Goal: Task Accomplishment & Management: Use online tool/utility

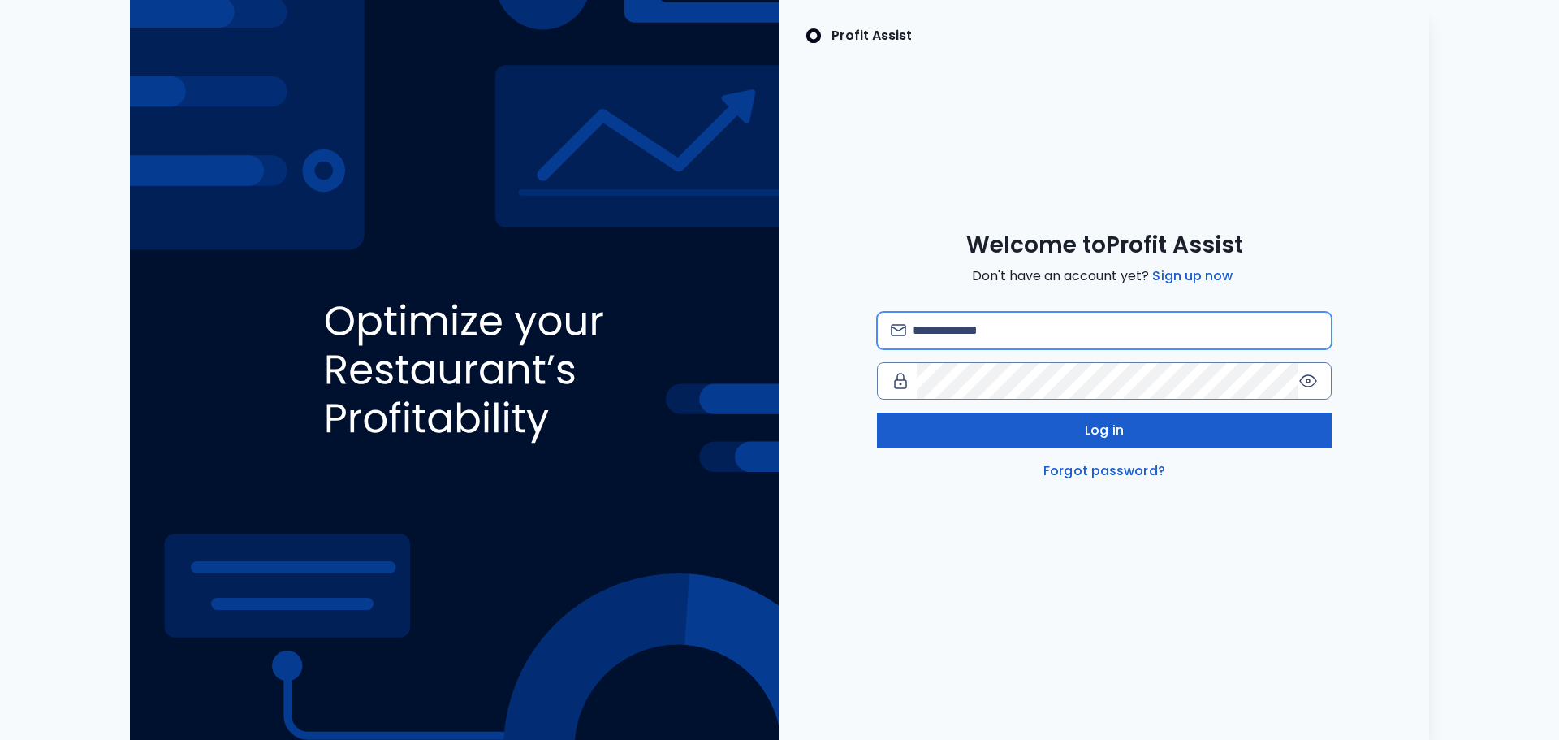
type input "**********"
click at [1127, 431] on button "Log in" at bounding box center [1104, 431] width 455 height 36
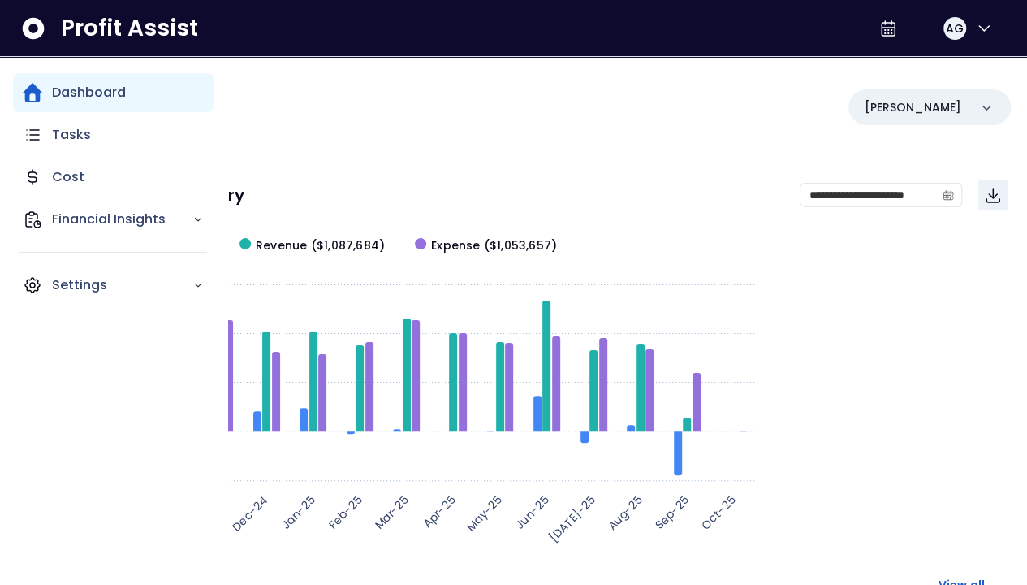
click at [164, 88] on div "Dashboard" at bounding box center [113, 92] width 201 height 39
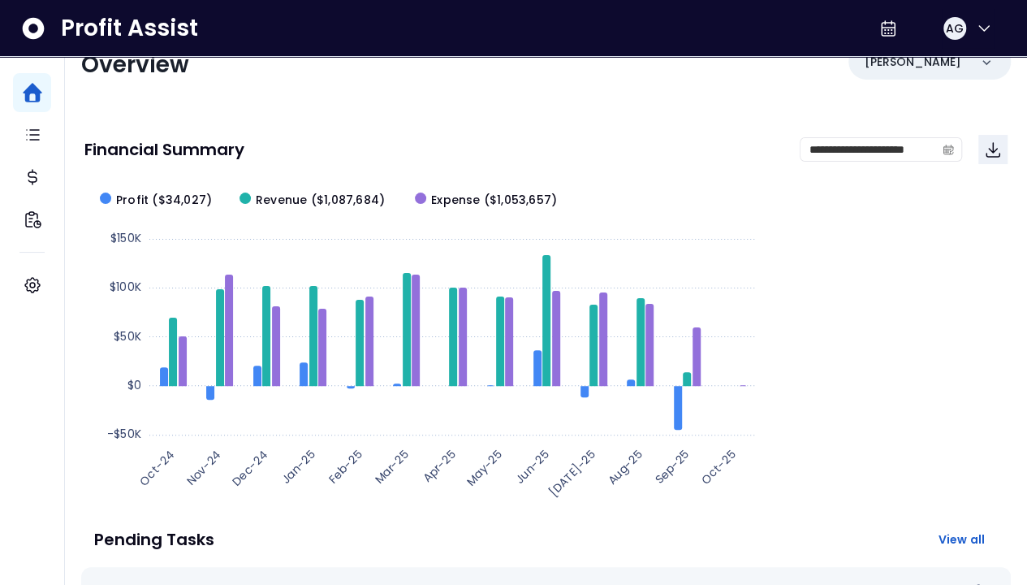
scroll to position [81, 0]
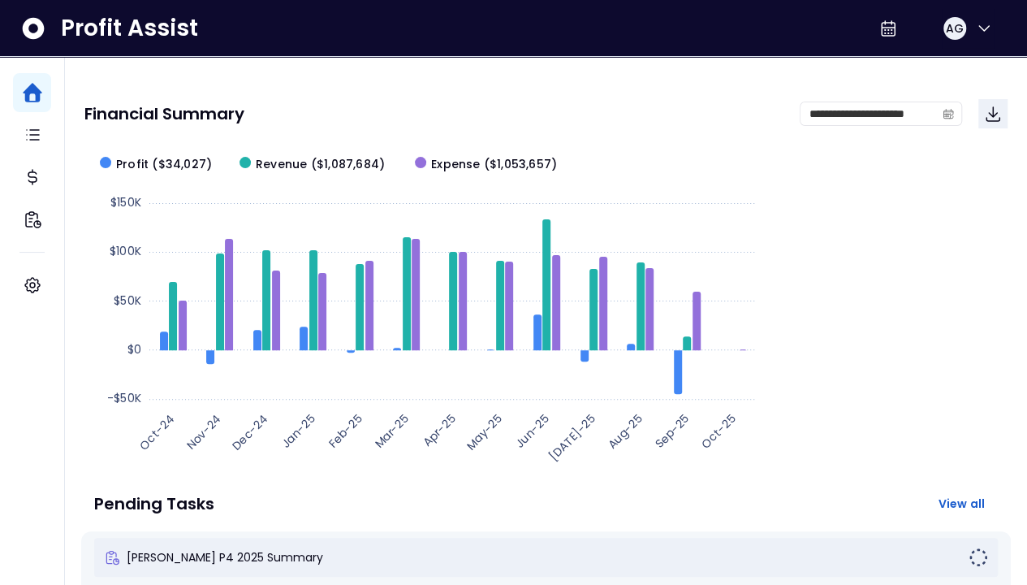
click at [323, 549] on span "[PERSON_NAME] P4 2025 Summary" at bounding box center [225, 557] width 197 height 16
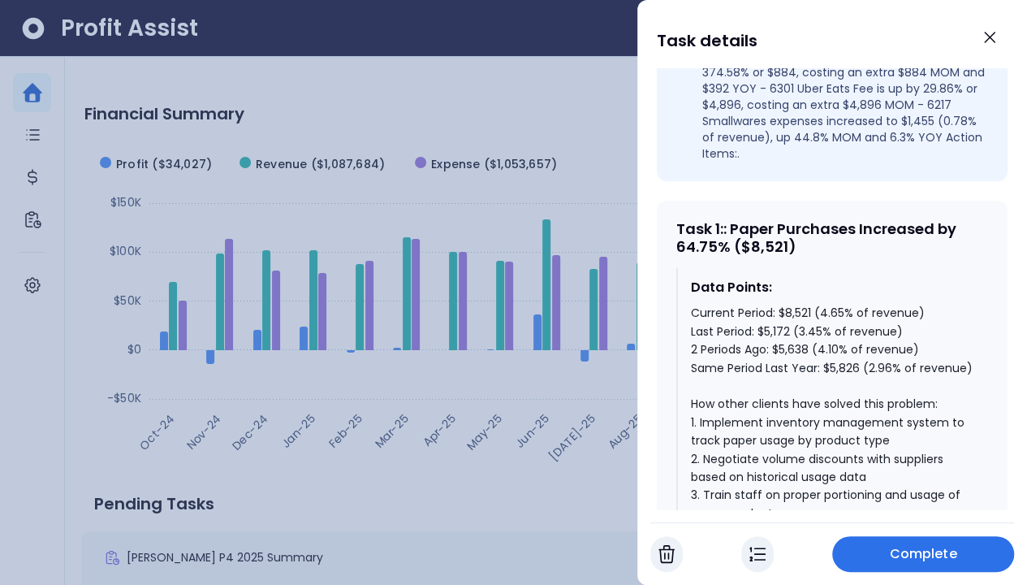
scroll to position [650, 0]
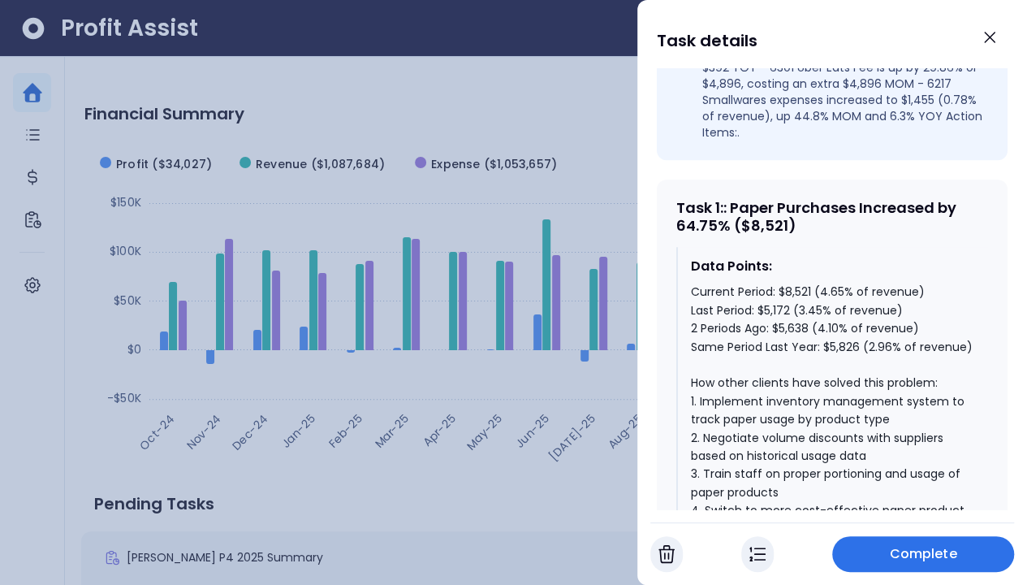
drag, startPoint x: 984, startPoint y: 31, endPoint x: 718, endPoint y: 10, distance: 267.2
click at [984, 31] on icon "Close" at bounding box center [989, 37] width 19 height 19
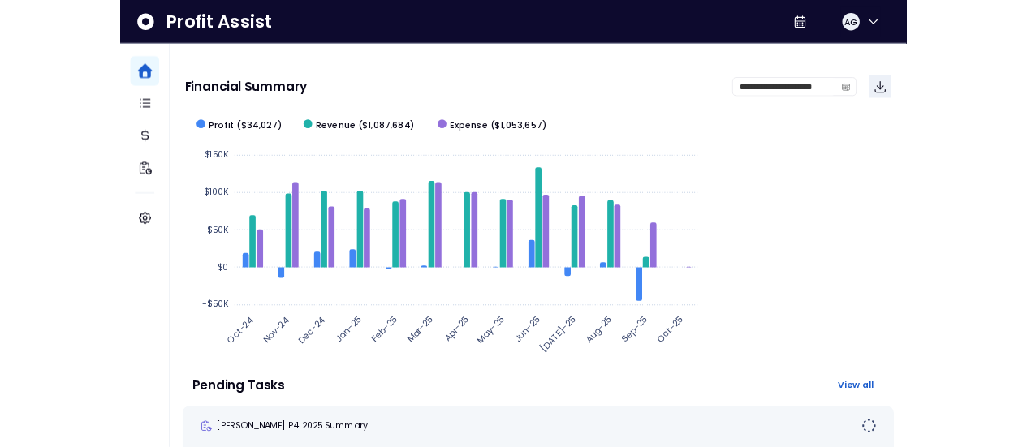
scroll to position [81, 0]
